Goal: Transaction & Acquisition: Obtain resource

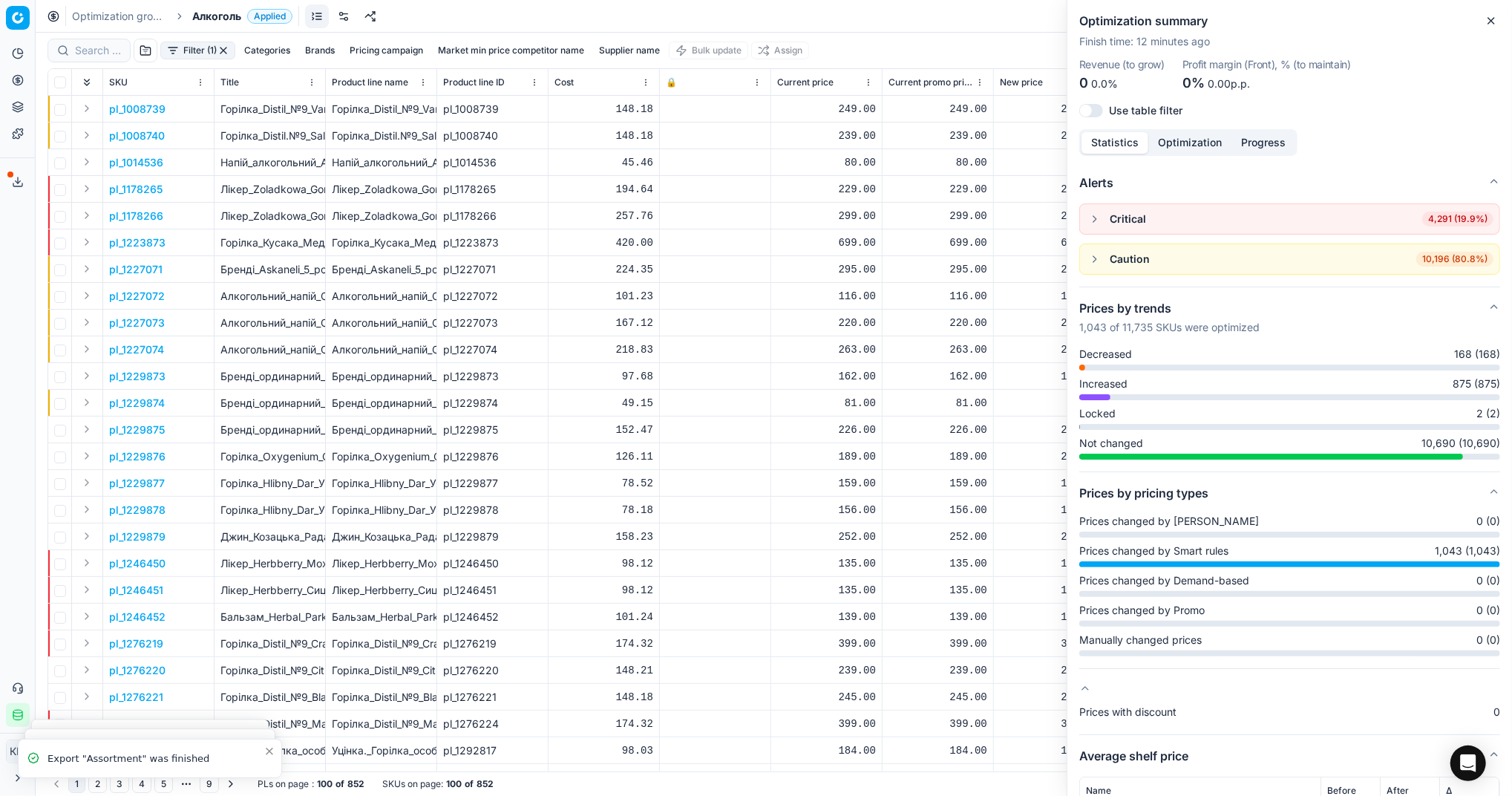
click at [1493, 24] on icon "button" at bounding box center [1491, 20] width 12 height 12
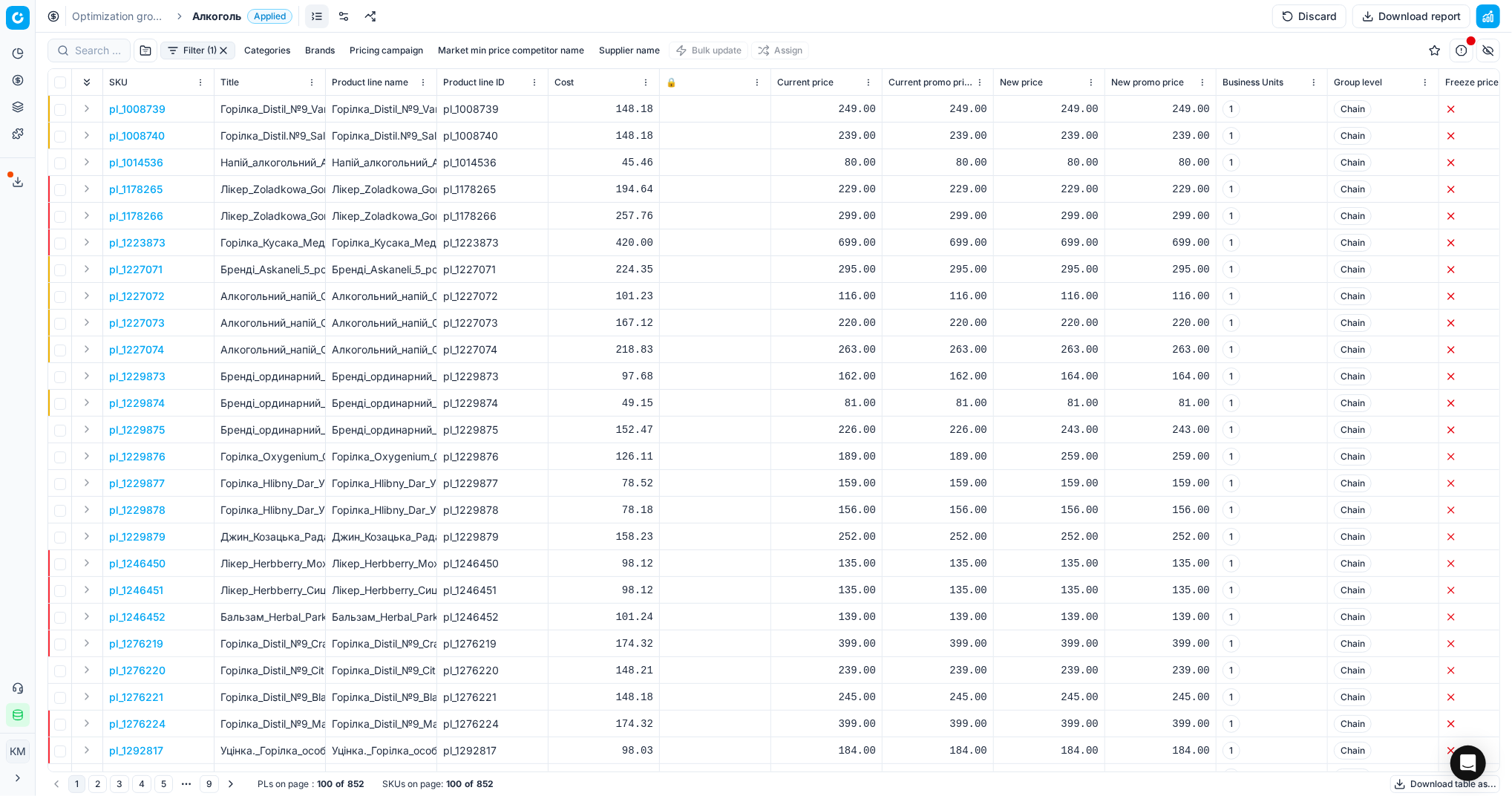
click at [1407, 786] on button "Download table as..." at bounding box center [1444, 783] width 110 height 18
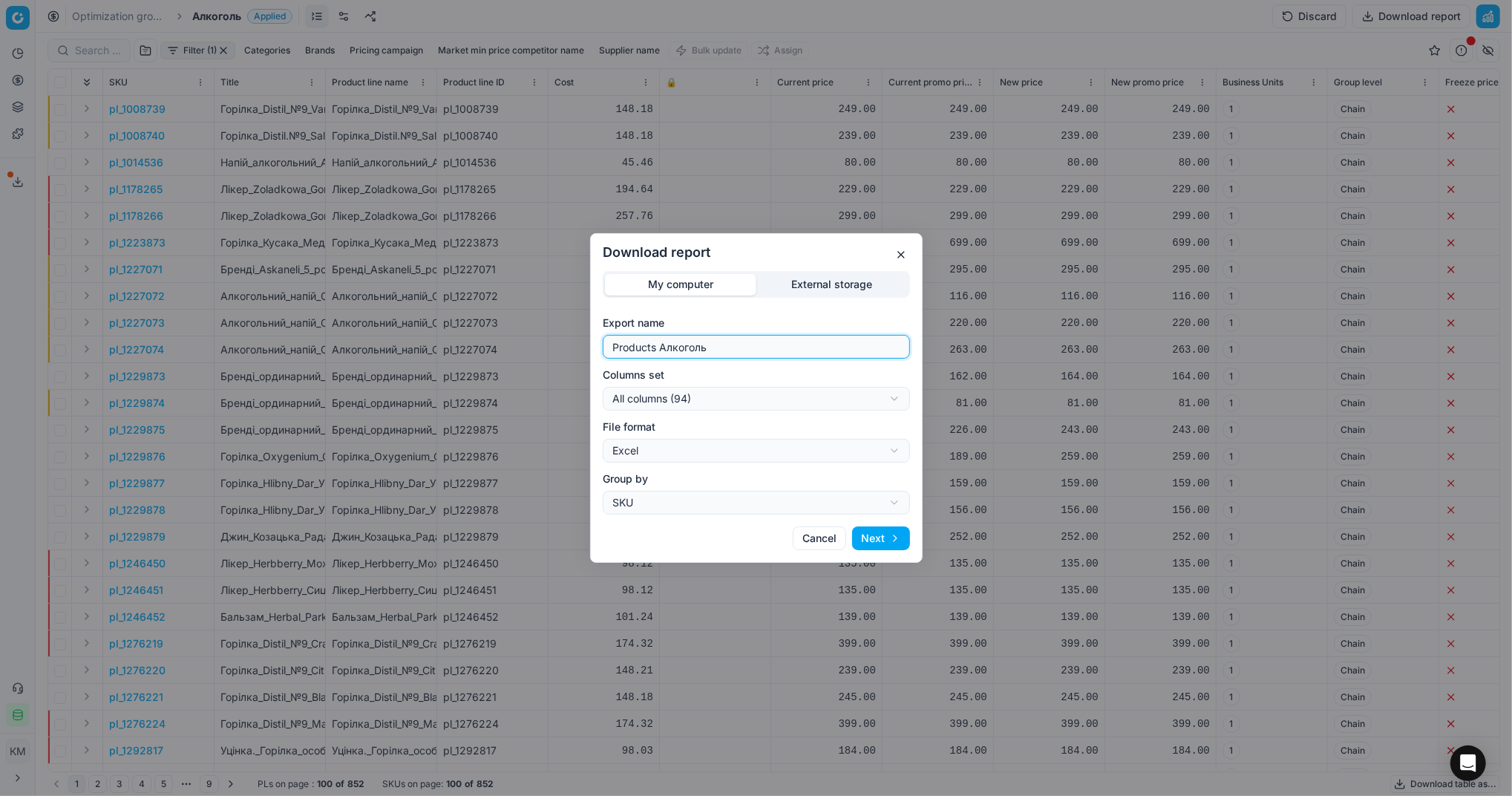
drag, startPoint x: 718, startPoint y: 343, endPoint x: 258, endPoint y: 339, distance: 460.0
click at [258, 339] on div "Download report My computer External storage Export name Products Алкоголь Colu…" at bounding box center [756, 398] width 1512 height 796
type input "Компетера [DATE]"
click at [878, 536] on button "Next" at bounding box center [881, 538] width 57 height 24
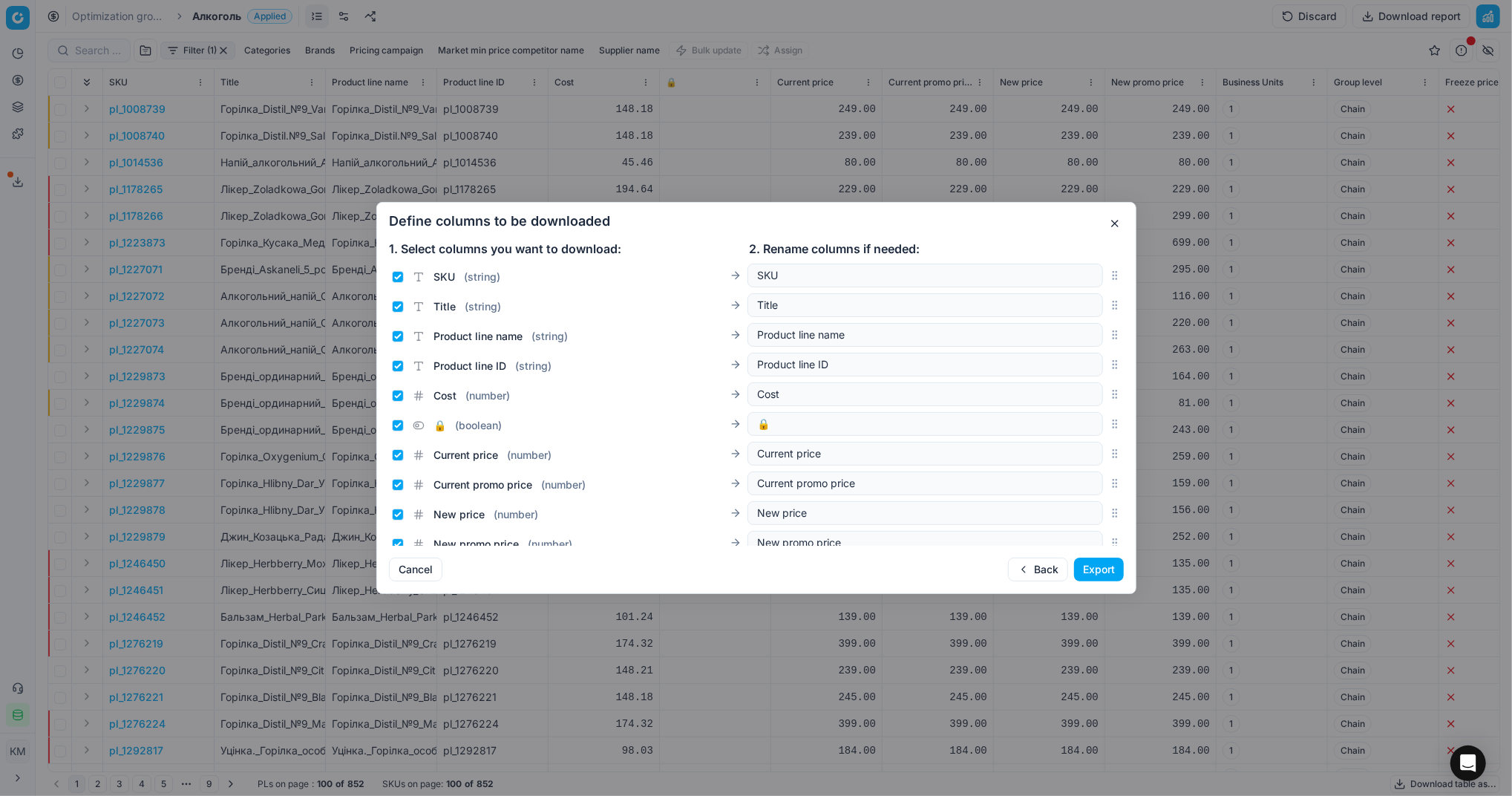
click at [1084, 563] on button "Export" at bounding box center [1099, 570] width 50 height 24
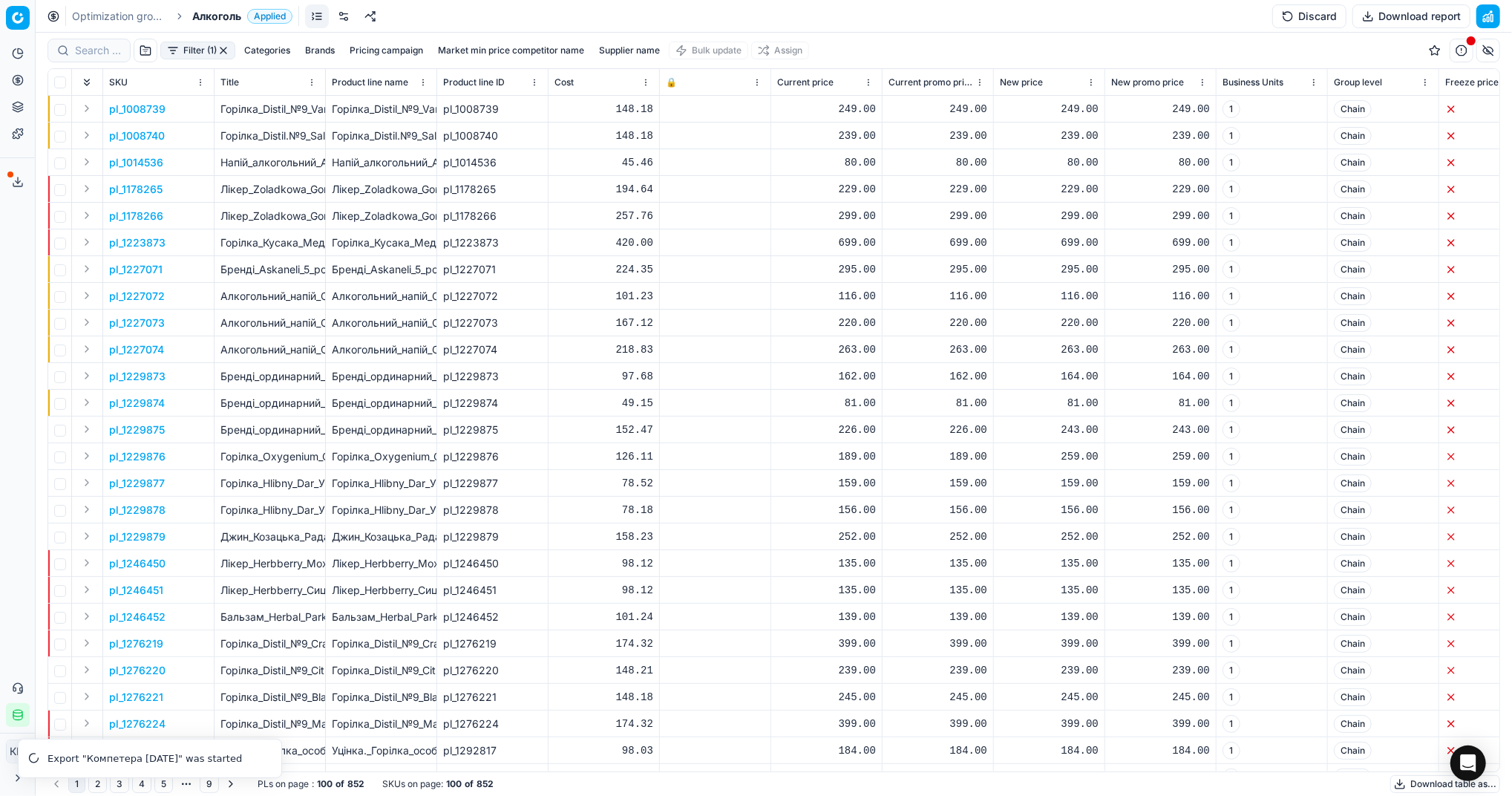
click at [14, 173] on button "Export service" at bounding box center [18, 182] width 24 height 24
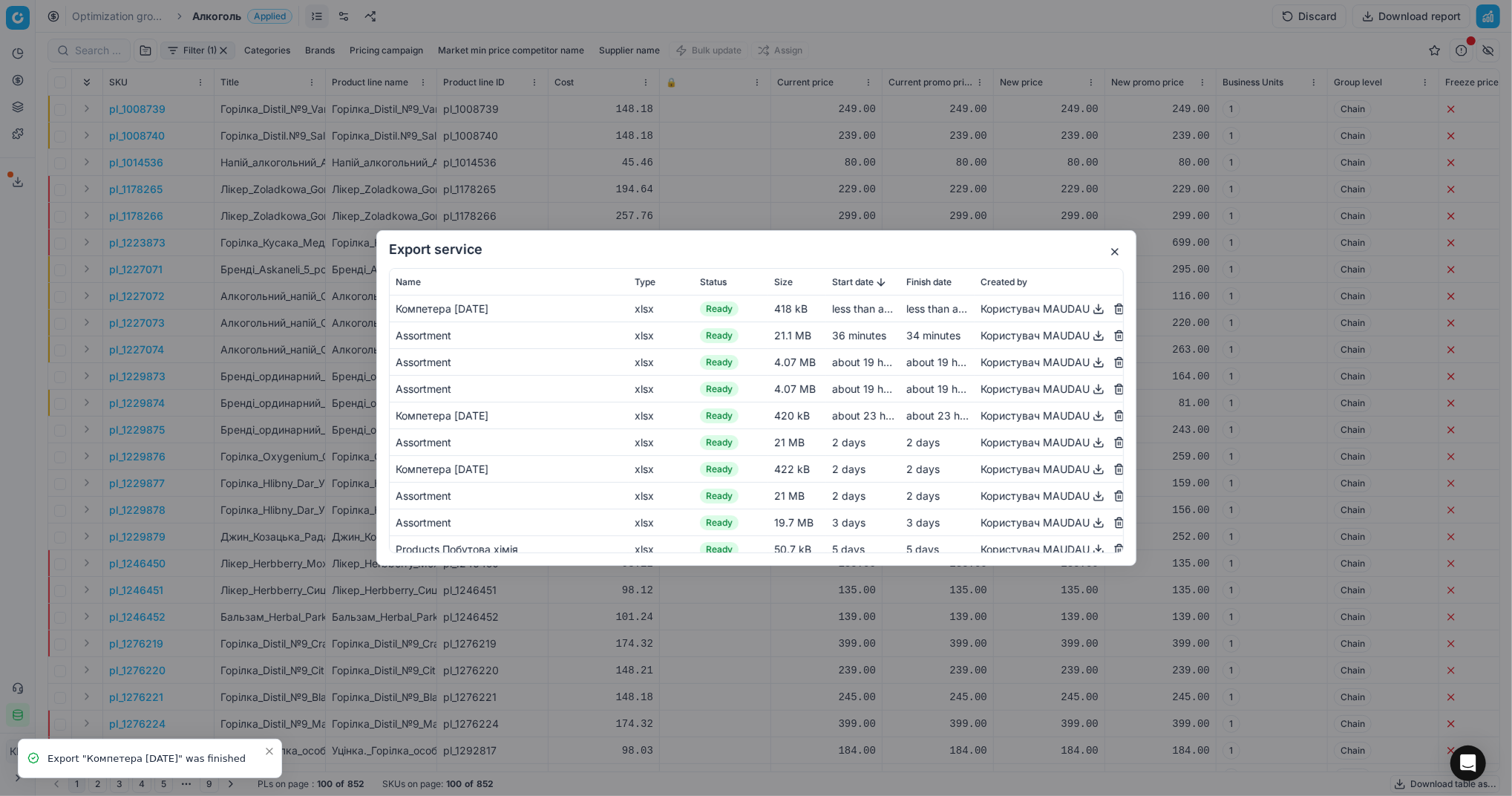
click at [1090, 310] on button "button" at bounding box center [1098, 309] width 18 height 18
